Goal: Navigation & Orientation: Find specific page/section

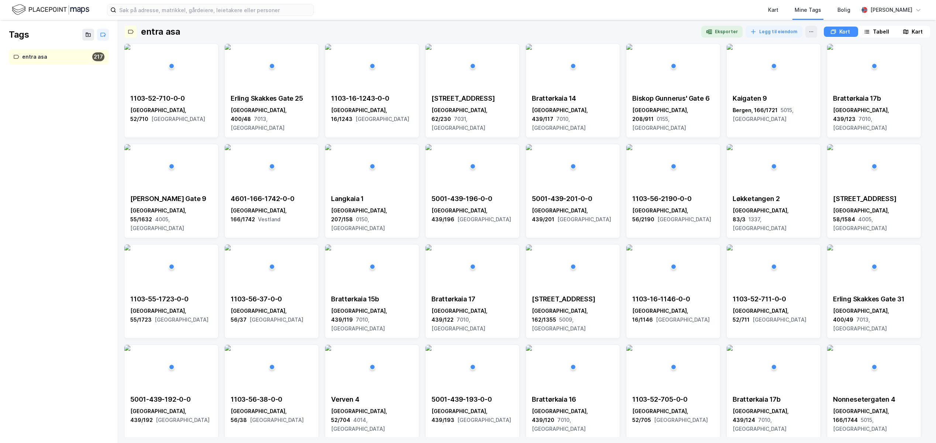
click at [58, 6] on img at bounding box center [50, 9] width 77 height 13
